Goal: Find specific page/section: Locate a particular part of the current website

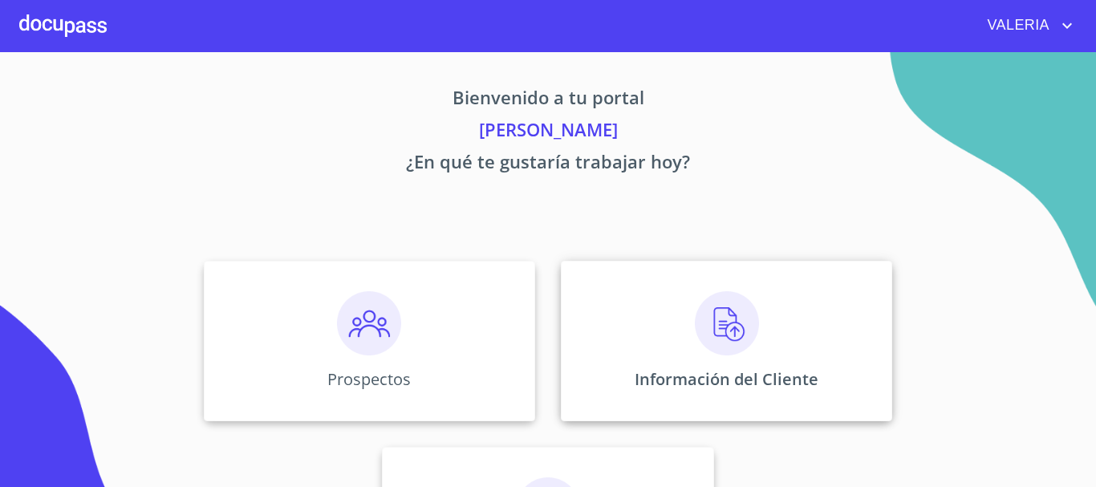
click at [747, 352] on img at bounding box center [727, 323] width 64 height 64
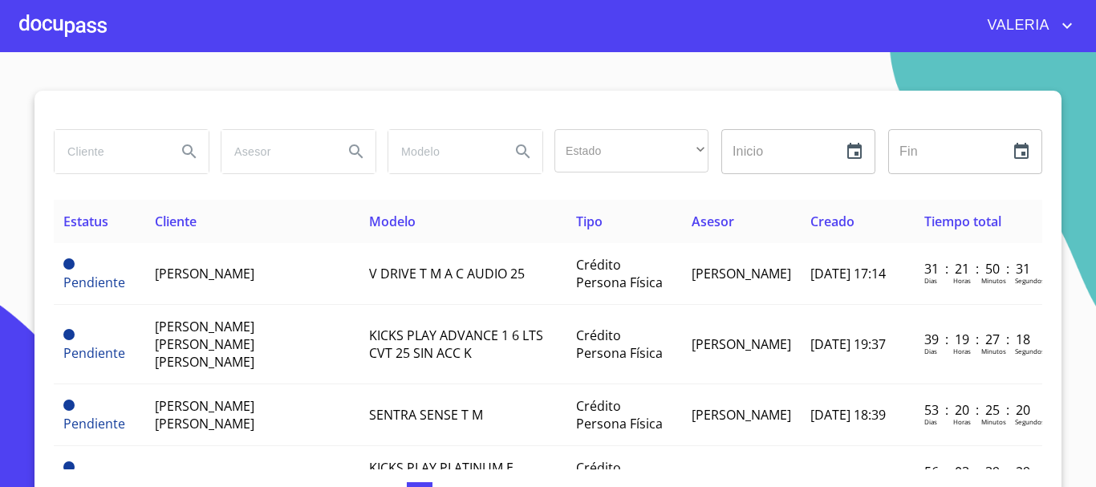
click at [91, 153] on input "search" at bounding box center [109, 151] width 109 height 43
click at [154, 158] on input "[PERSON_NAME]}" at bounding box center [109, 151] width 109 height 43
type input "[PERSON_NAME]"
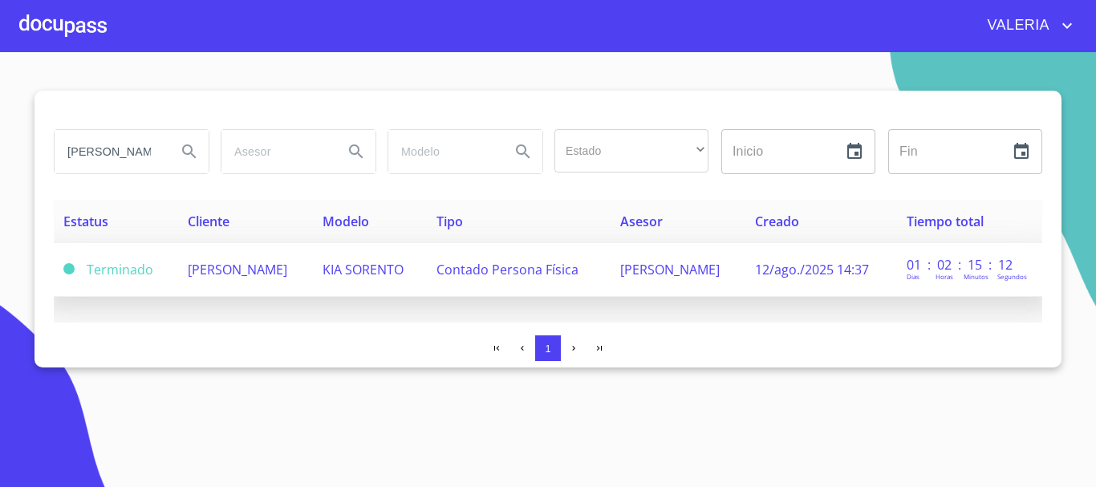
click at [191, 272] on span "[PERSON_NAME]" at bounding box center [237, 270] width 99 height 18
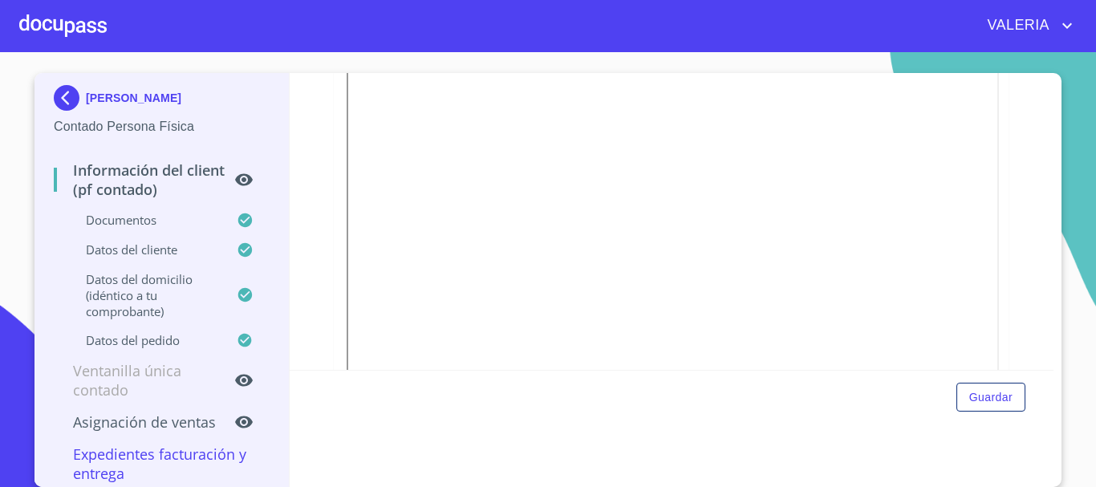
scroll to position [963, 0]
click at [1002, 196] on div "Información del Client (PF contado) Documentos Documento de identificación.   *…" at bounding box center [672, 221] width 765 height 297
